Goal: Transaction & Acquisition: Purchase product/service

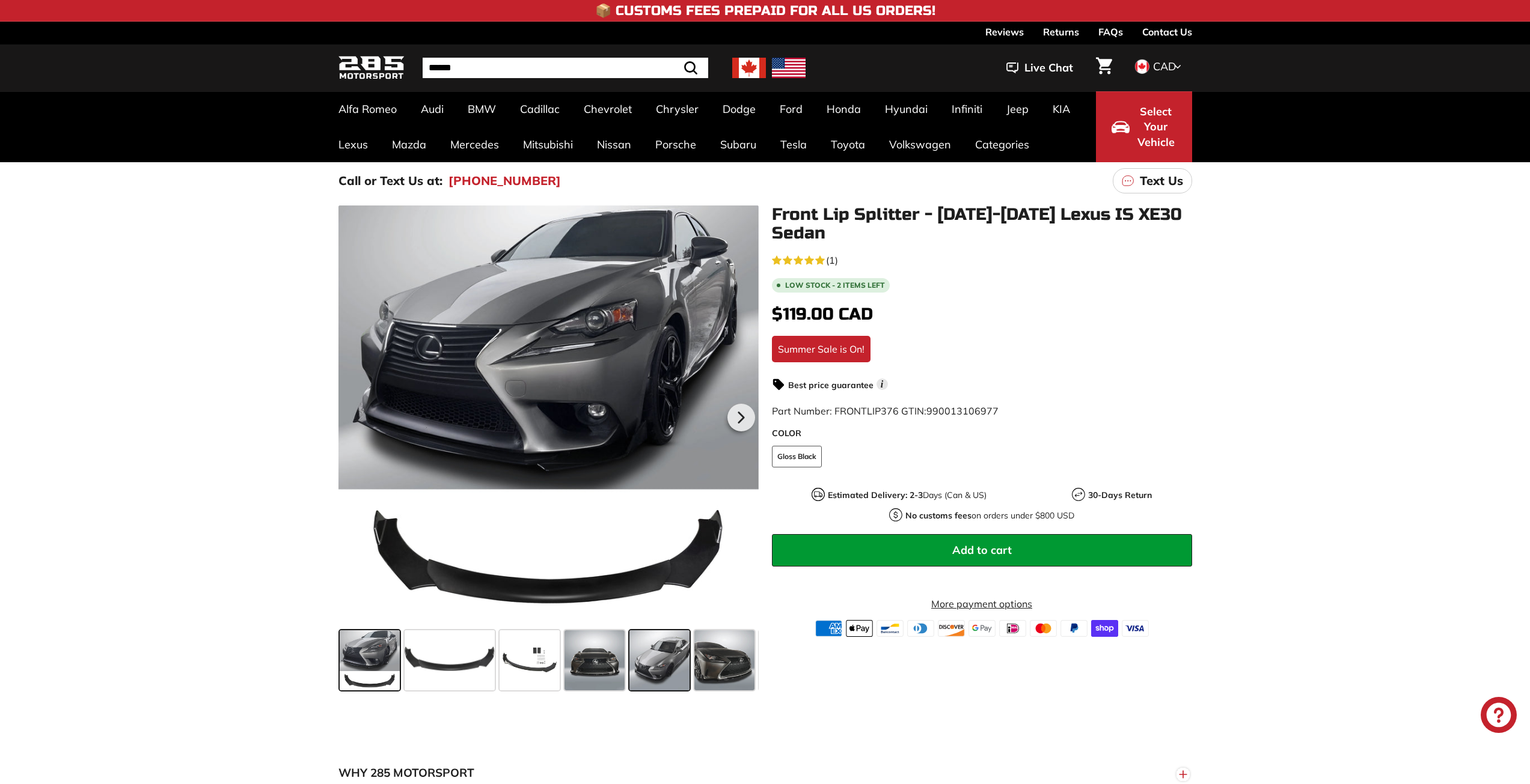
click at [658, 658] on span at bounding box center [659, 660] width 60 height 60
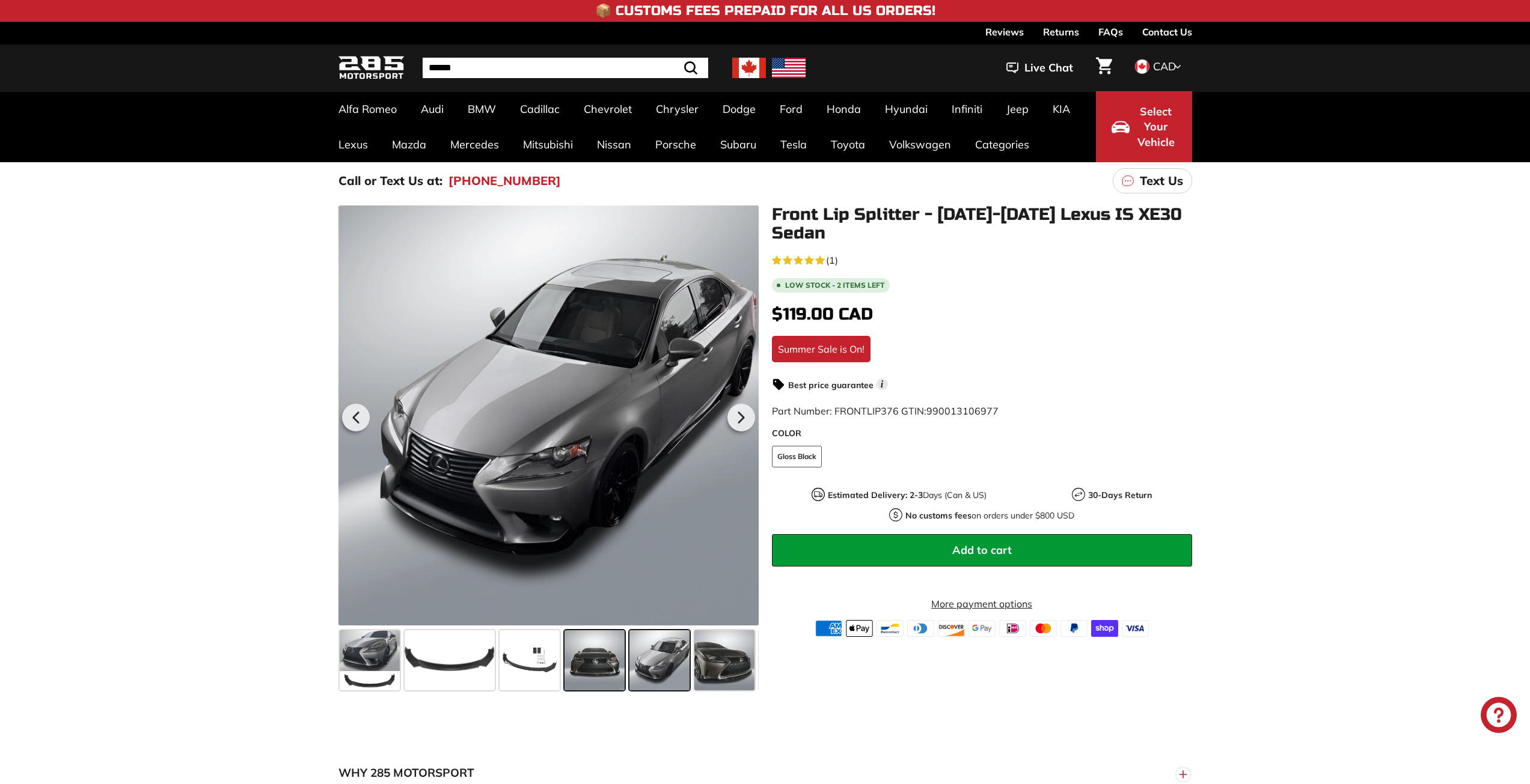
click at [610, 656] on span at bounding box center [594, 660] width 60 height 60
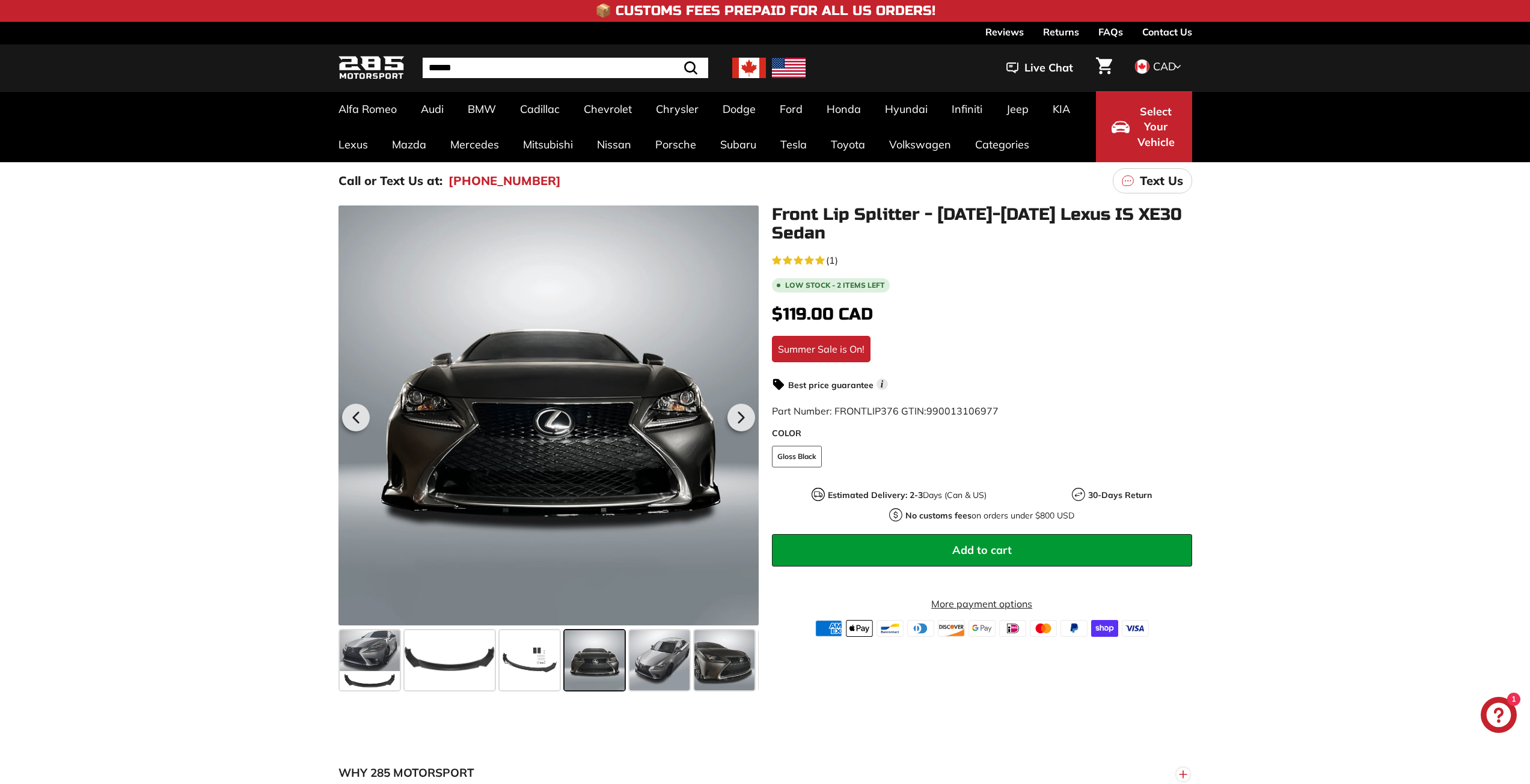
click at [727, 662] on span at bounding box center [724, 660] width 60 height 60
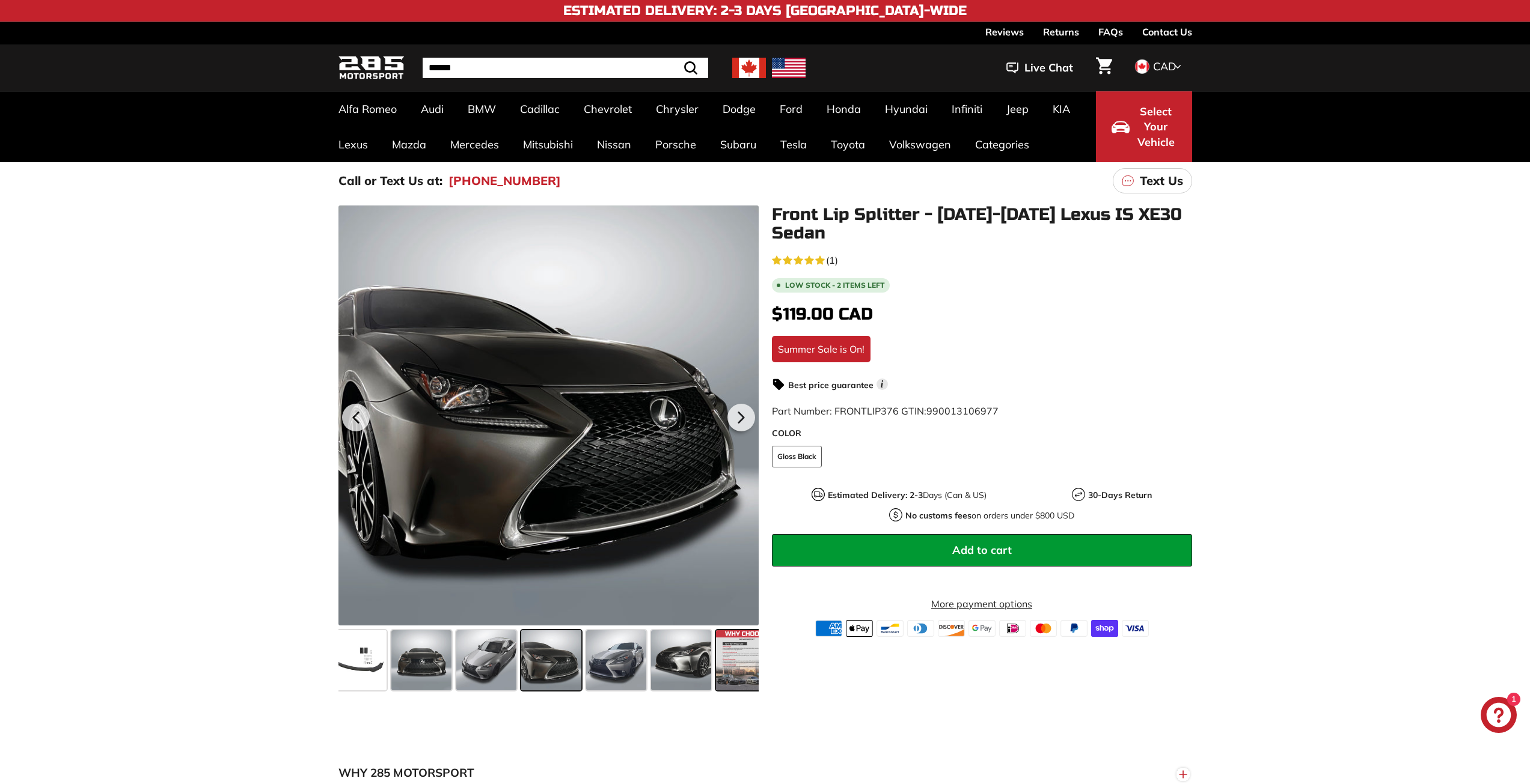
scroll to position [0, 176]
click at [402, 662] on span at bounding box center [418, 660] width 60 height 60
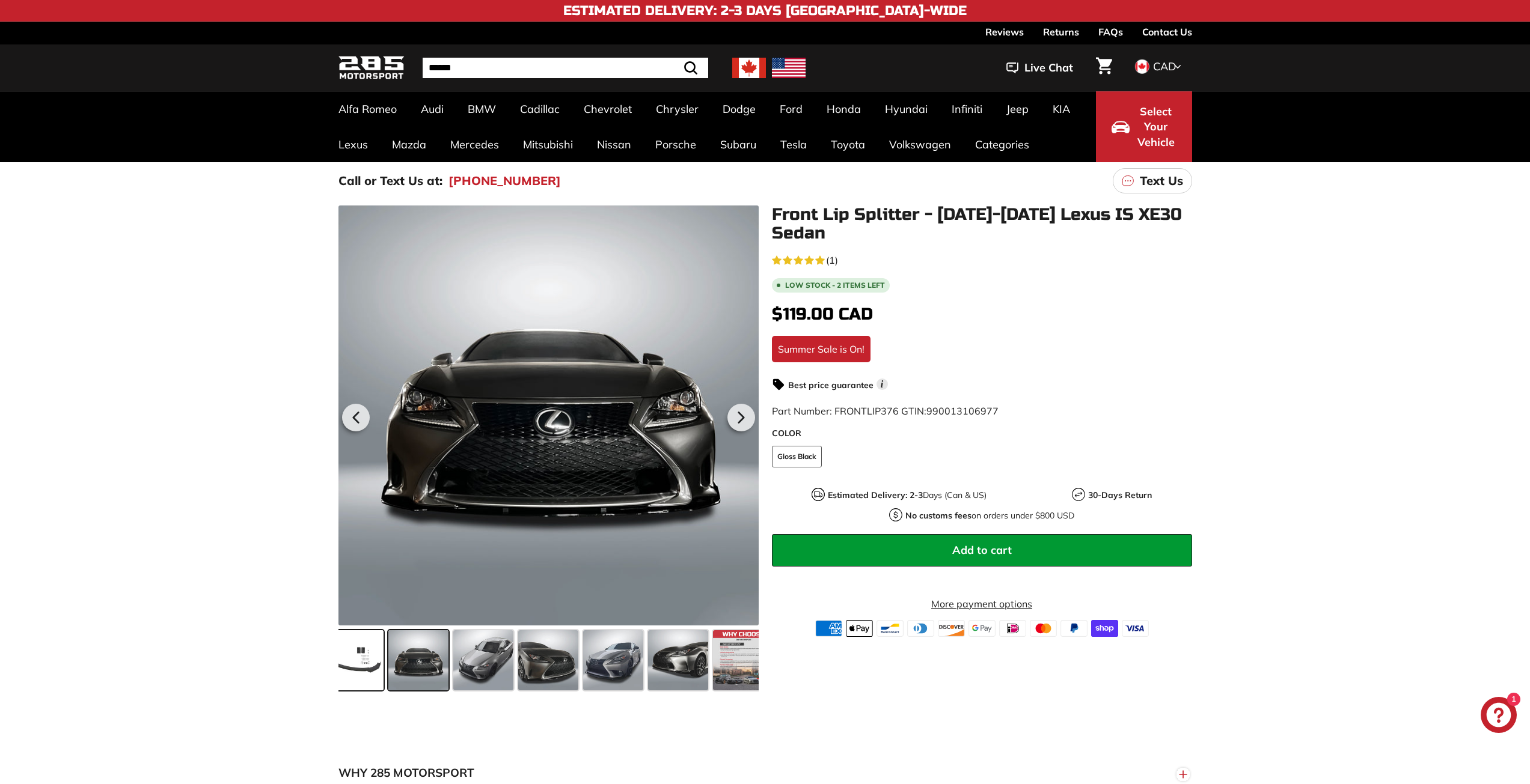
click at [349, 655] on span at bounding box center [353, 660] width 60 height 60
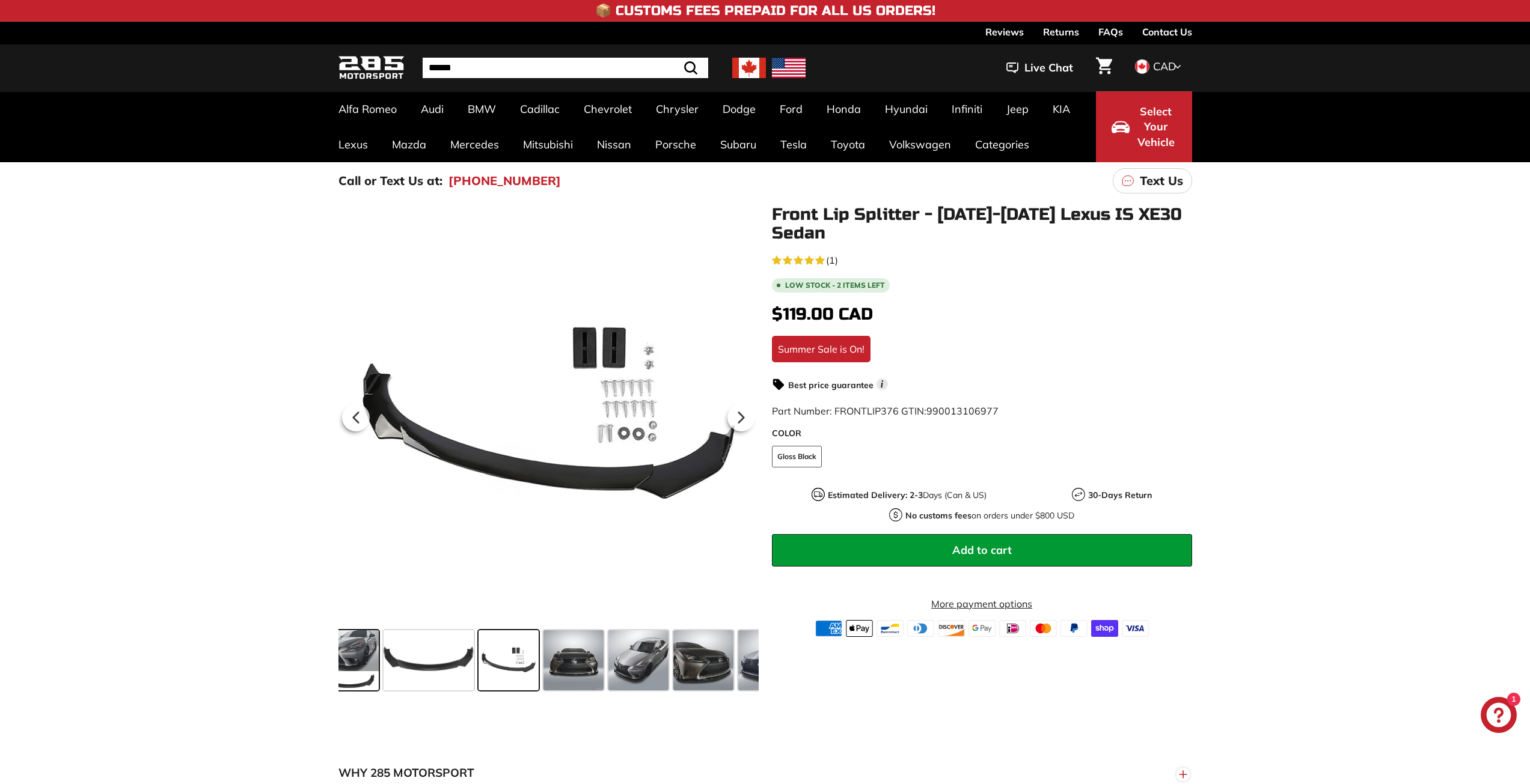
scroll to position [0, 0]
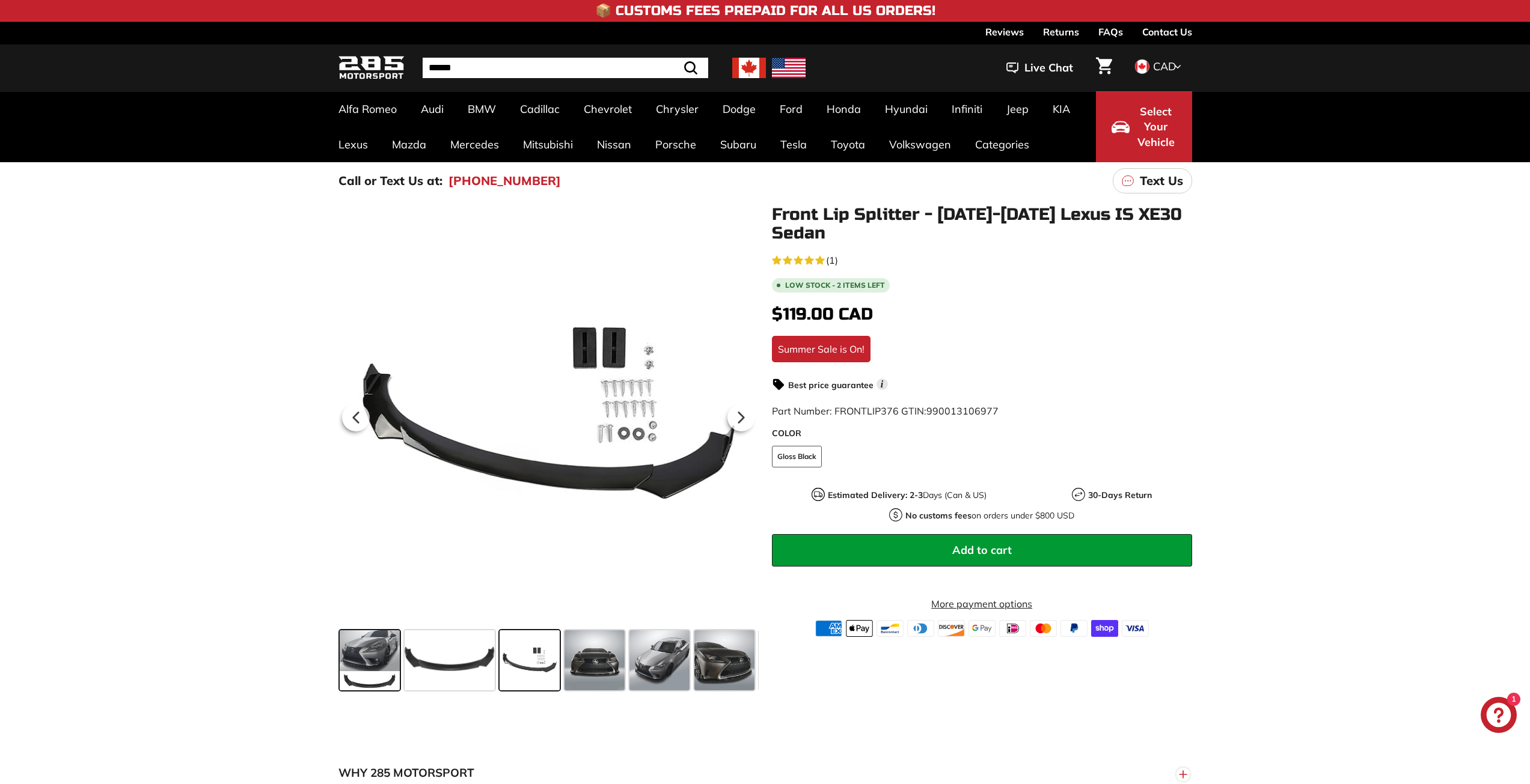
click at [373, 651] on span at bounding box center [370, 660] width 60 height 60
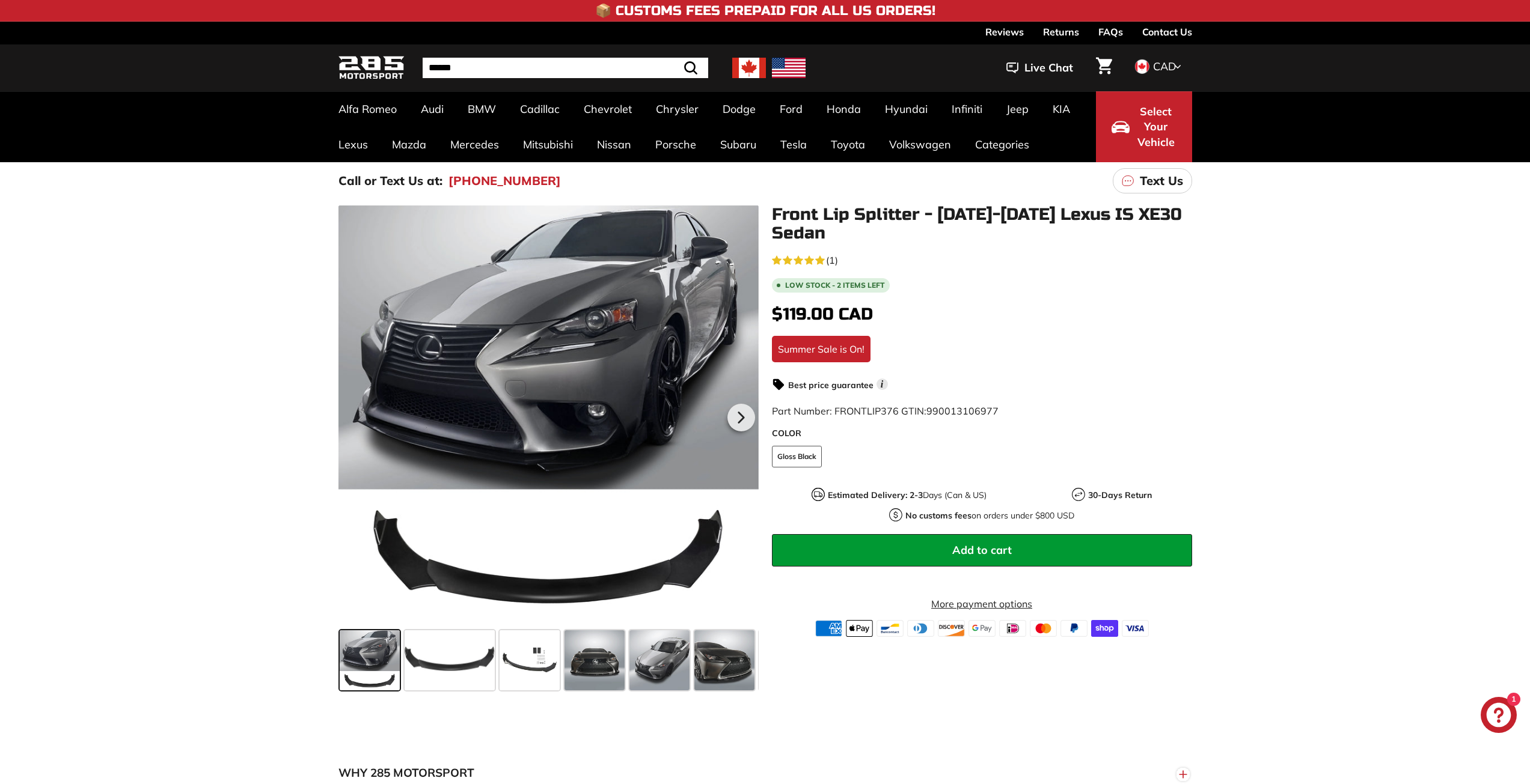
drag, startPoint x: 311, startPoint y: 269, endPoint x: 292, endPoint y: 267, distance: 19.1
